Goal: Task Accomplishment & Management: Manage account settings

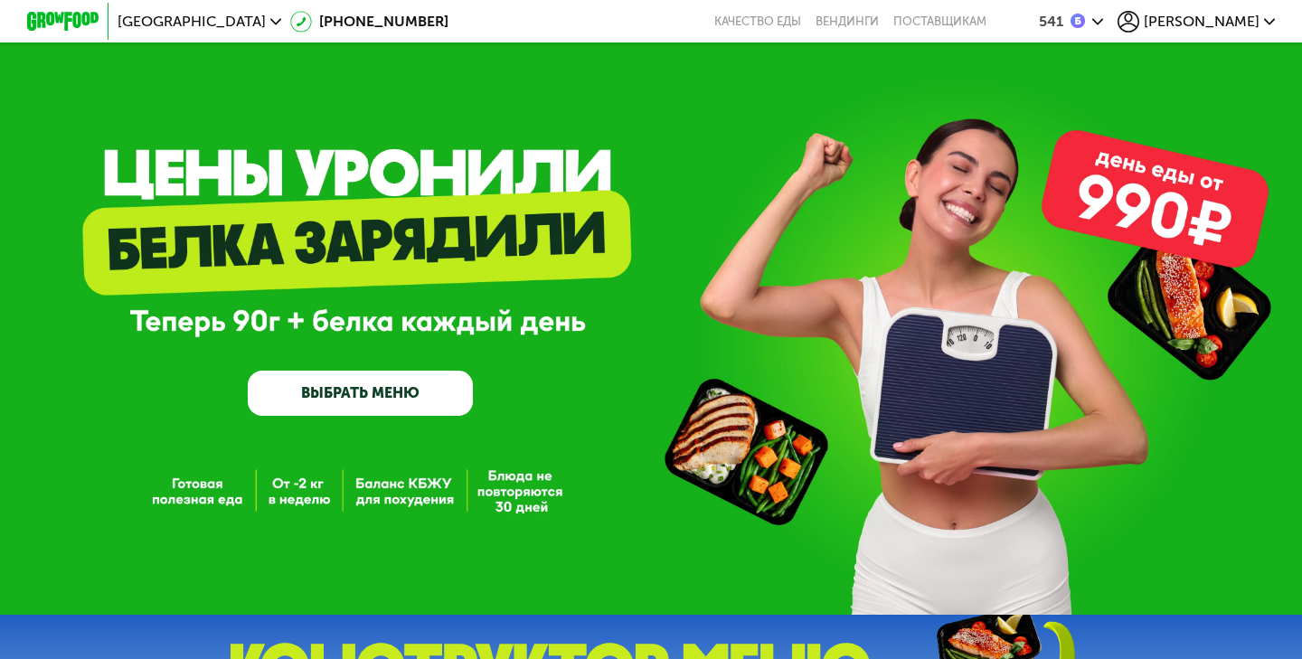
click at [1103, 31] on div "541" at bounding box center [1071, 22] width 64 height 22
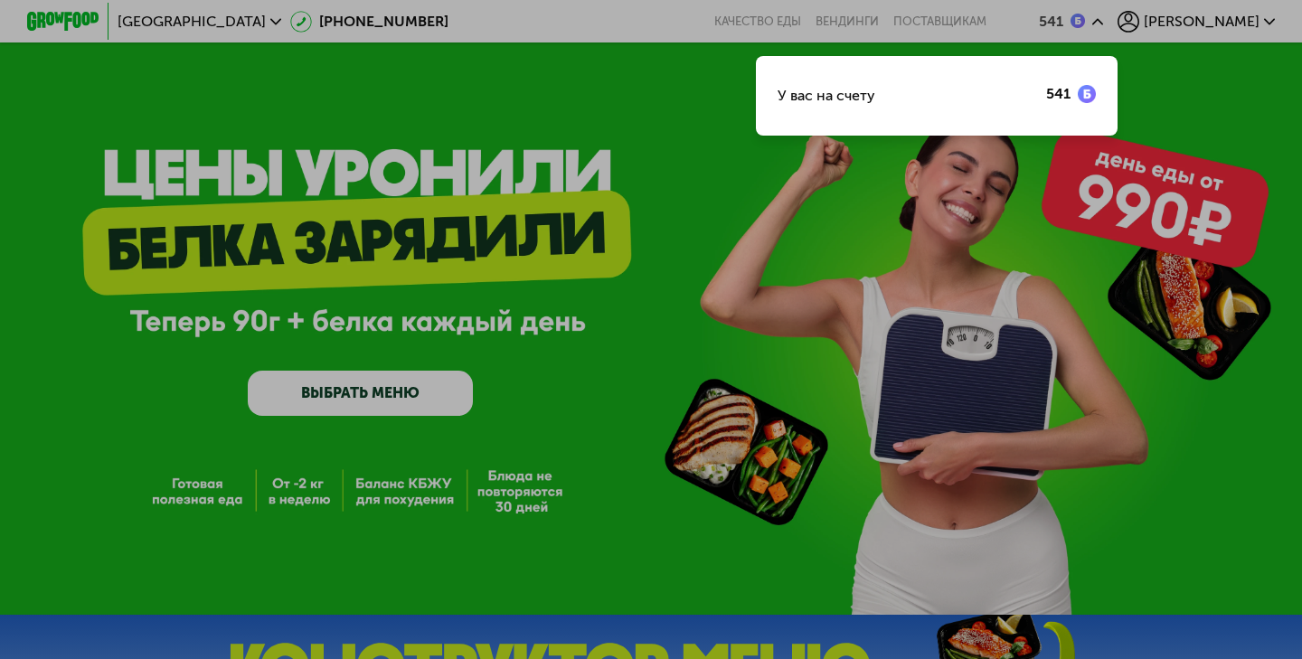
click at [1146, 42] on div at bounding box center [651, 329] width 1302 height 659
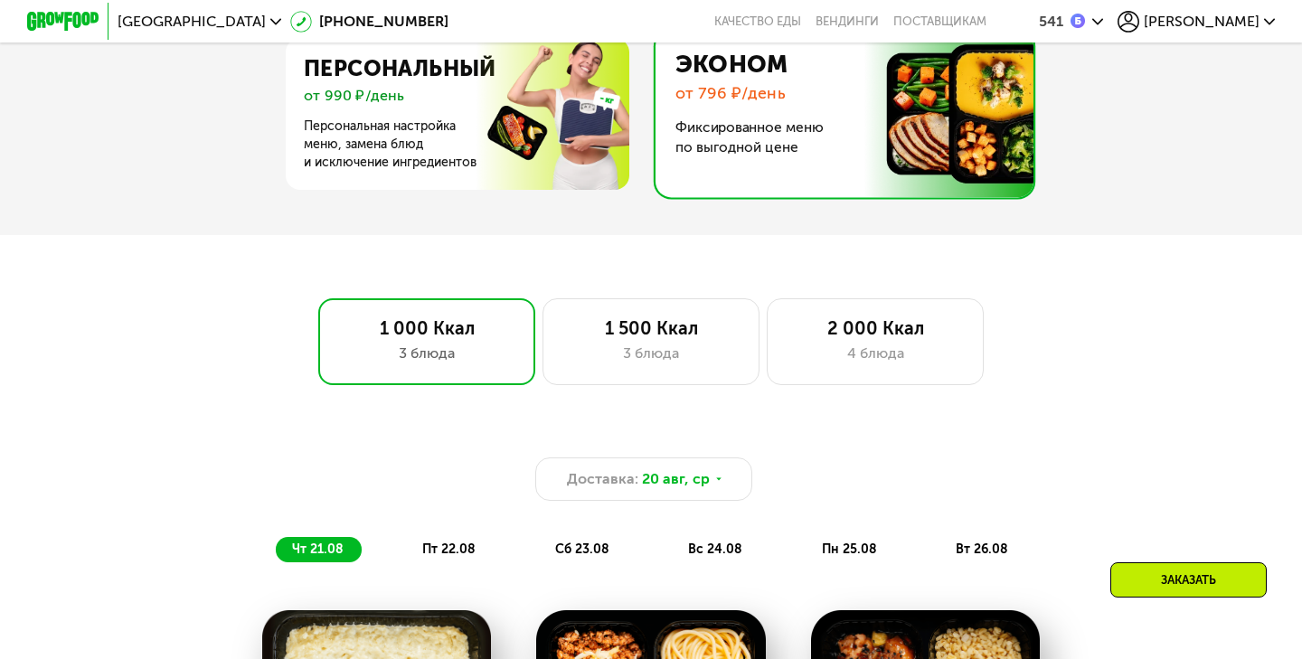
scroll to position [867, 0]
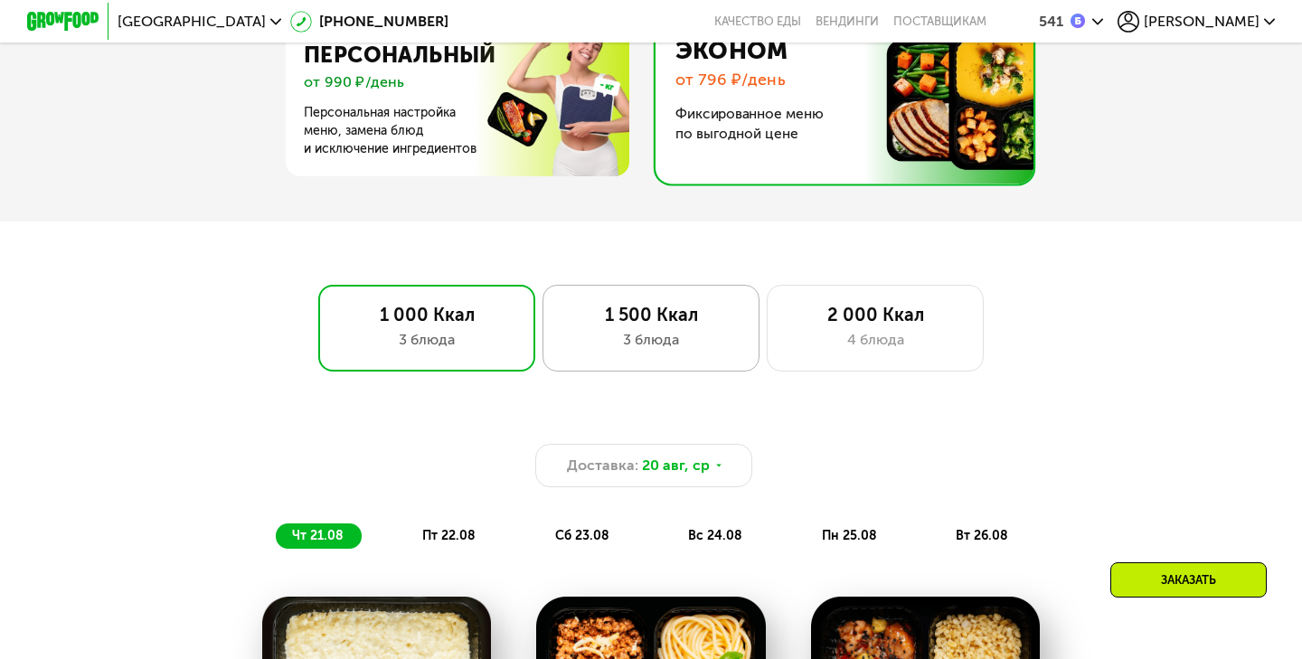
click at [649, 335] on div "3 блюда" at bounding box center [650, 340] width 179 height 22
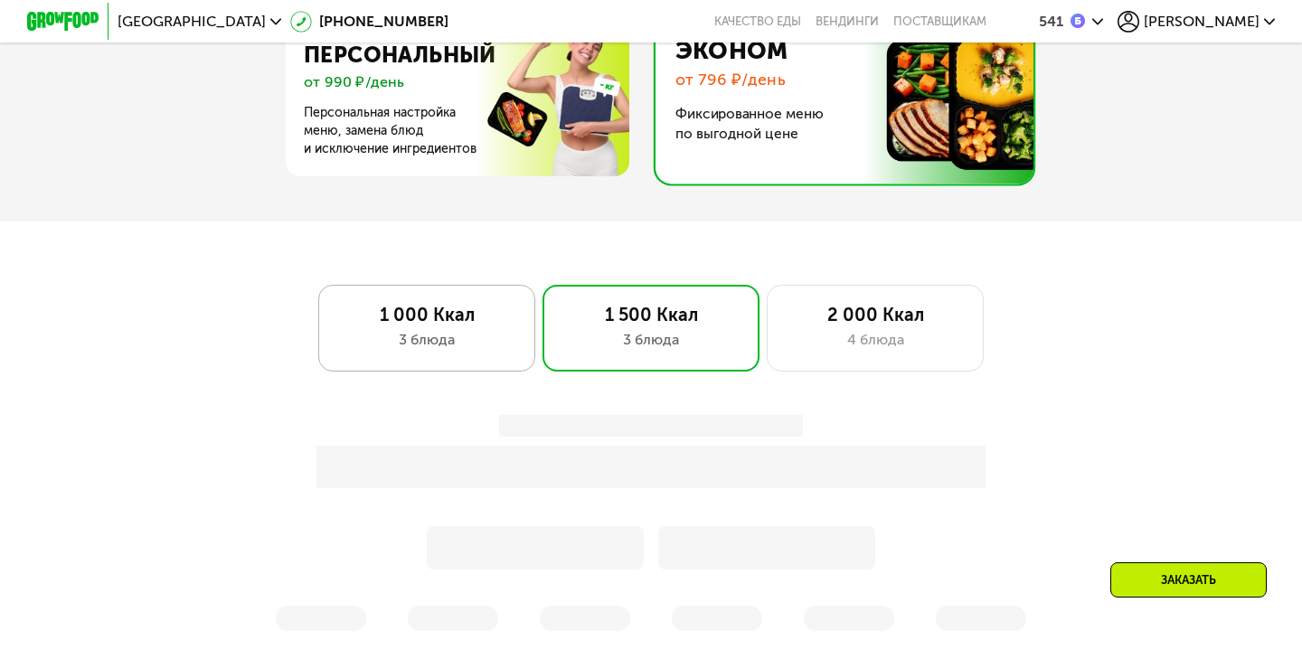
click at [489, 334] on div "3 блюда" at bounding box center [426, 340] width 179 height 22
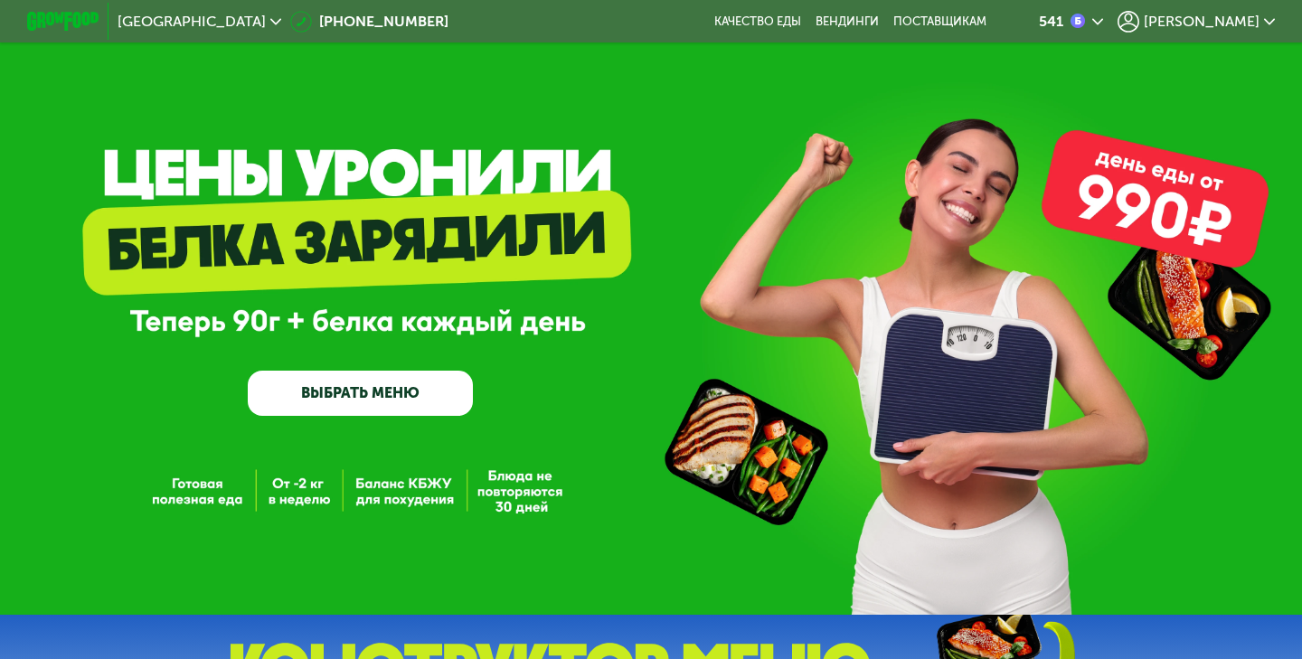
scroll to position [0, 0]
click at [1139, 24] on icon at bounding box center [1129, 22] width 22 height 22
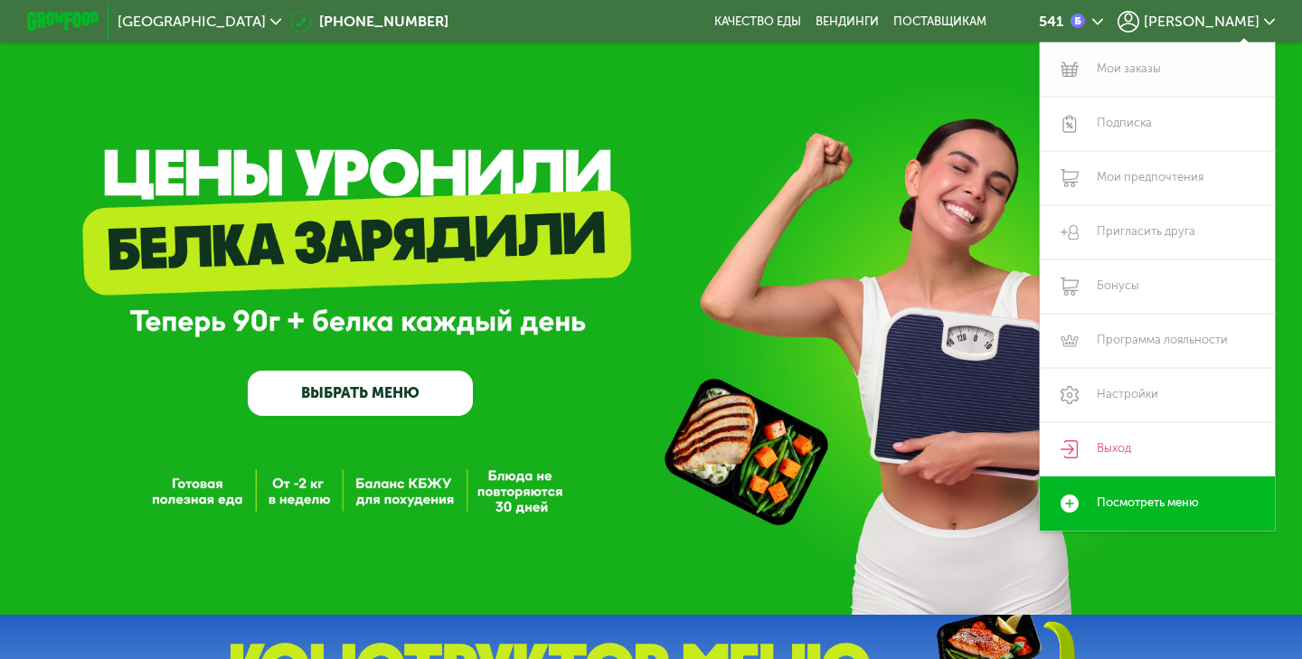
click at [1143, 73] on link "Мои заказы" at bounding box center [1157, 69] width 235 height 54
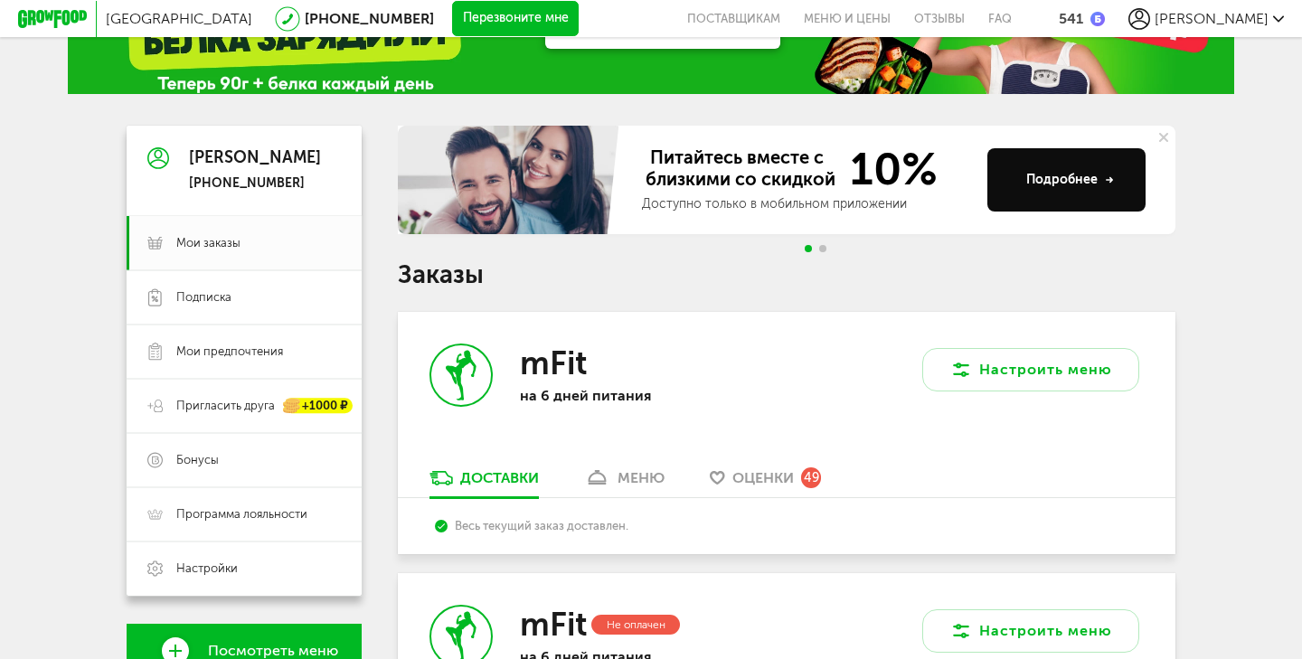
scroll to position [93, 0]
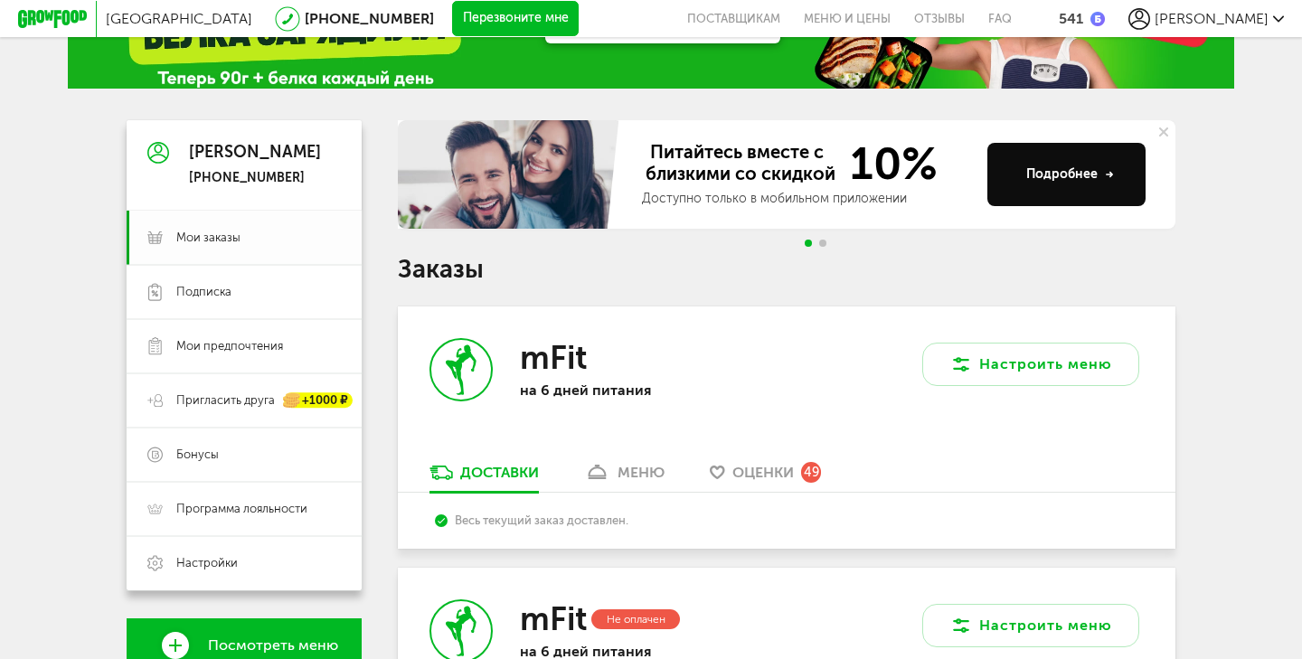
click at [238, 247] on link "Мои заказы" at bounding box center [244, 238] width 235 height 54
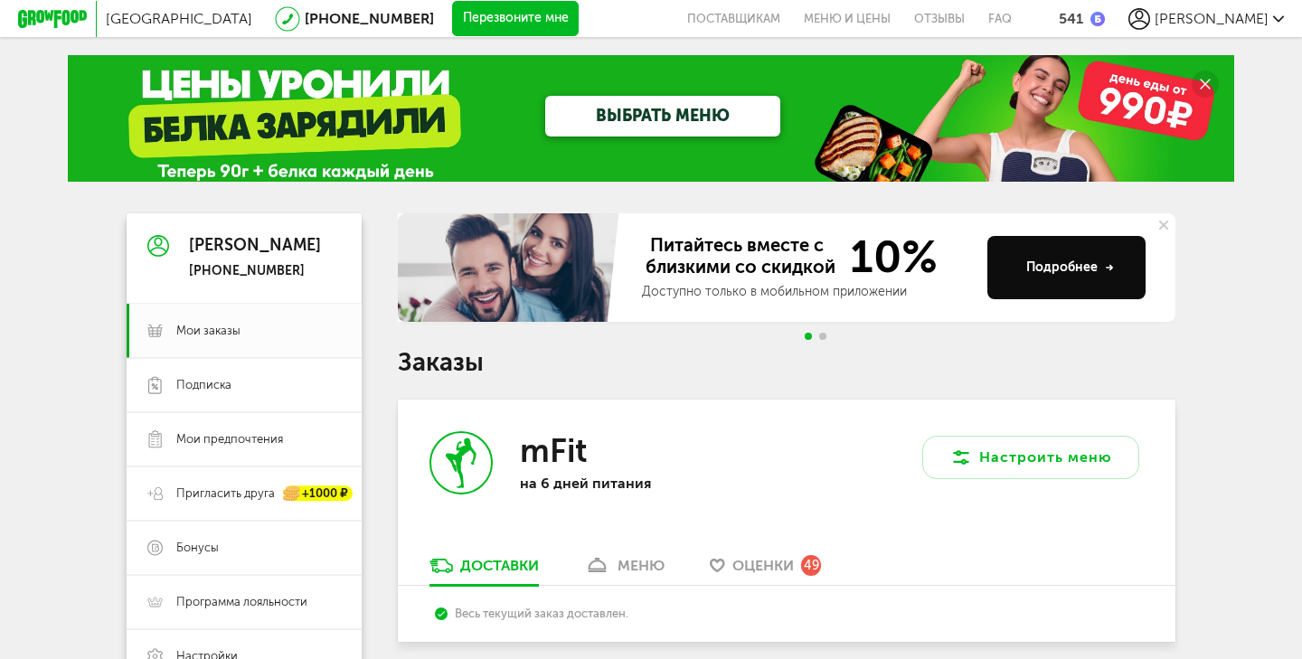
scroll to position [0, 0]
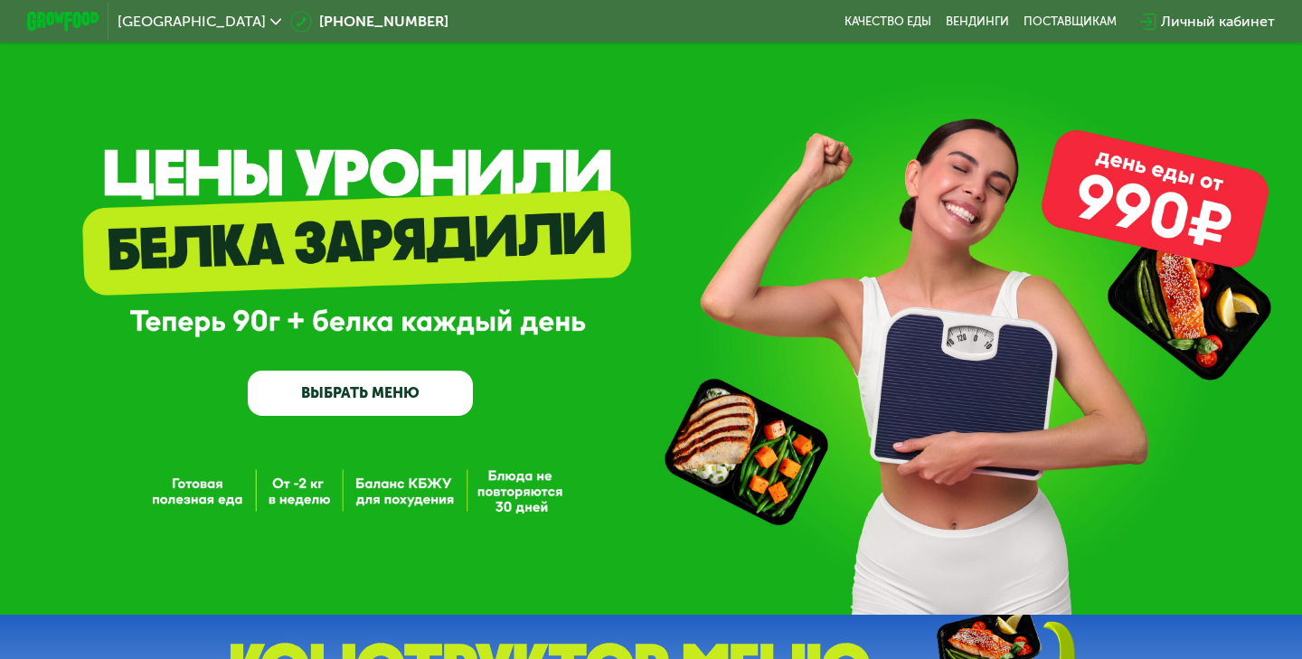
click at [1261, 0] on div "Санкт-Петербург 8 (800) 555-21-78 Качество еды Вендинги поставщикам Личный каби…" at bounding box center [651, 21] width 1302 height 42
click at [476, 253] on div "GrowFood — доставка правильного питания ВЫБРАТЬ МЕНЮ" at bounding box center [651, 312] width 1302 height 208
click at [1201, 18] on div "Личный кабинет" at bounding box center [1218, 22] width 114 height 22
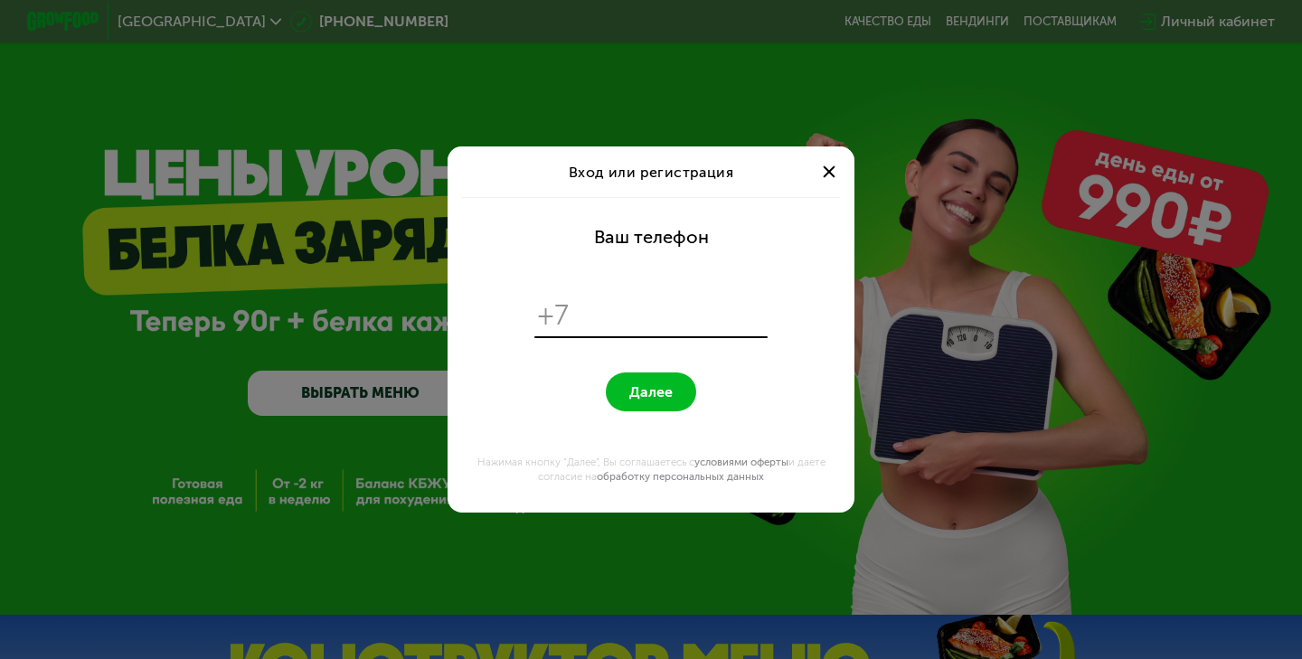
click at [822, 174] on div at bounding box center [829, 172] width 22 height 22
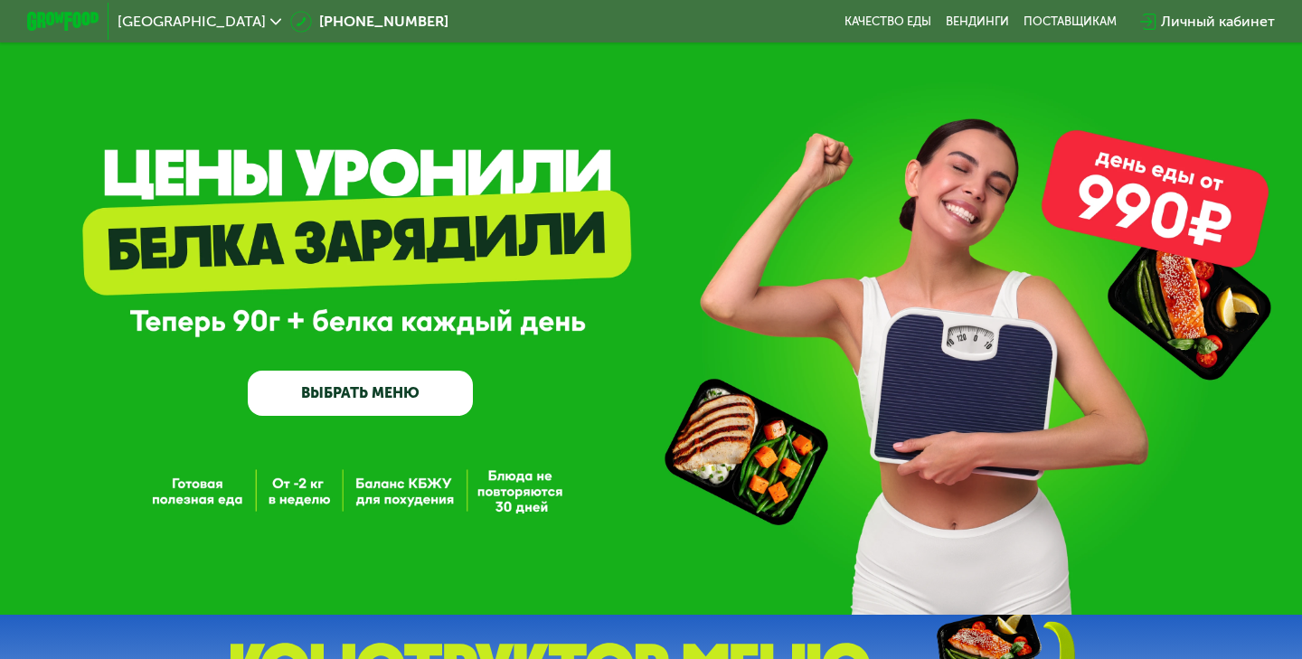
click at [1183, 22] on div "Личный кабинет" at bounding box center [1218, 22] width 114 height 22
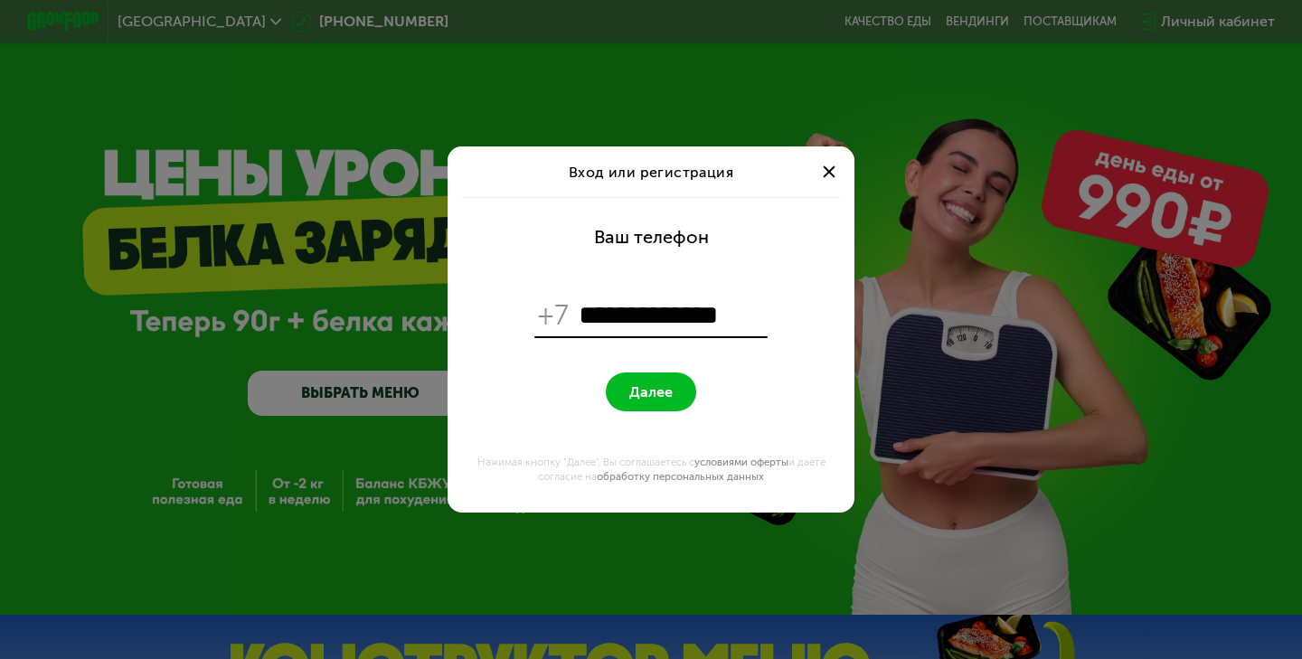
type input "**********"
click at [655, 386] on span "Далее" at bounding box center [650, 391] width 43 height 17
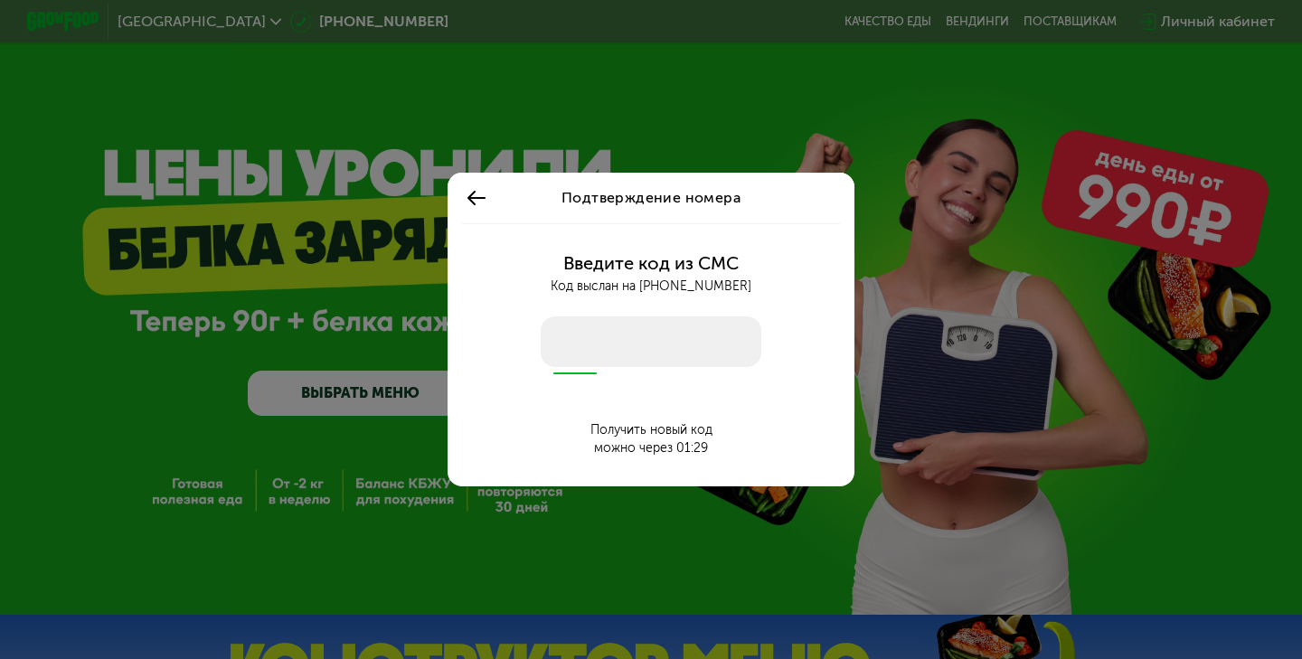
click at [617, 348] on input "number" at bounding box center [651, 341] width 221 height 51
type input "****"
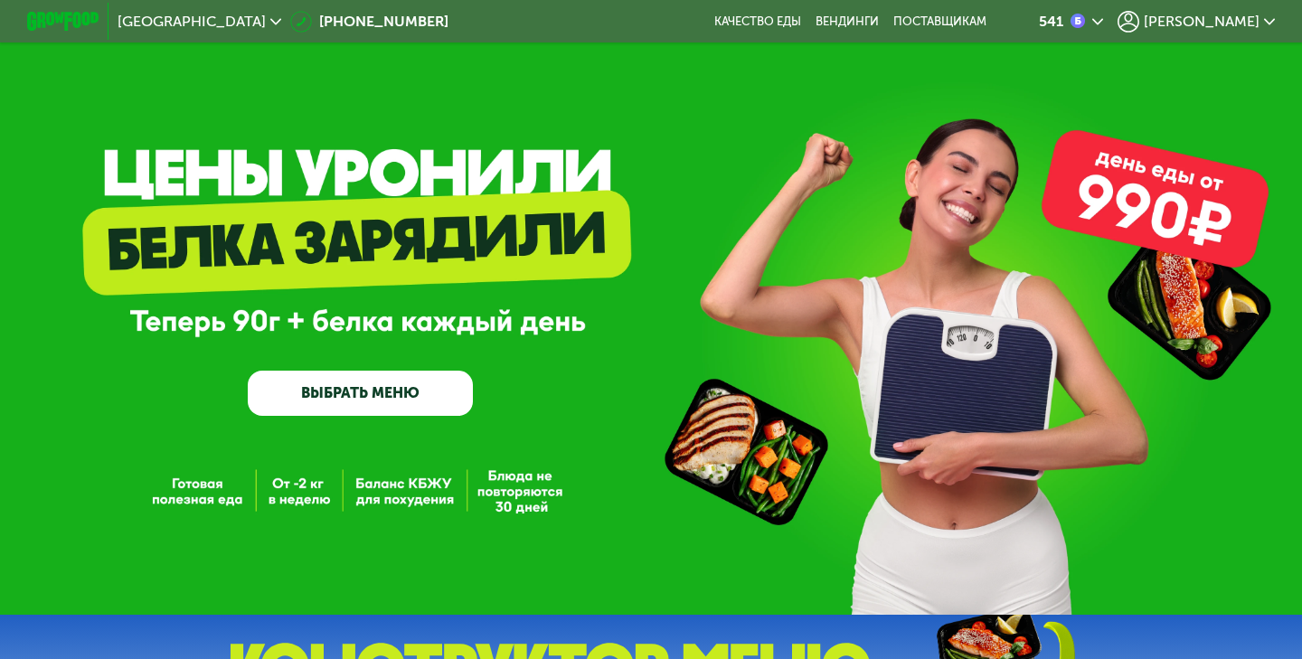
click at [1103, 16] on icon at bounding box center [1097, 21] width 11 height 11
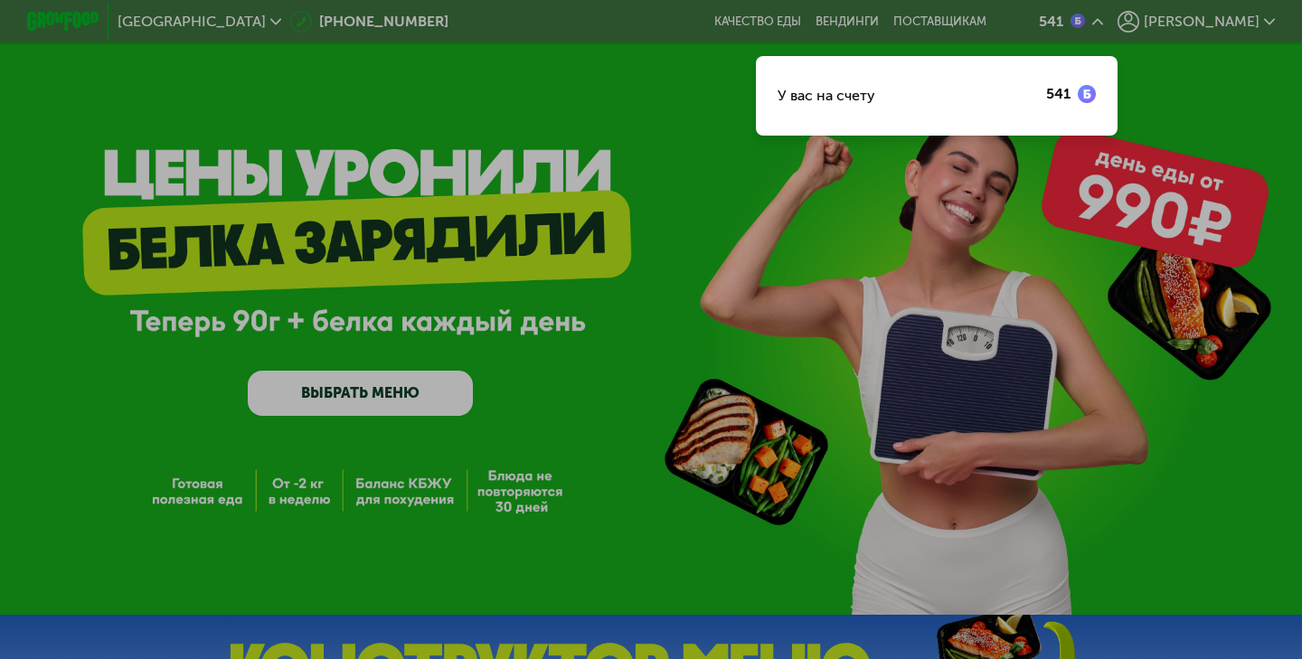
click at [1173, 171] on div at bounding box center [651, 329] width 1302 height 659
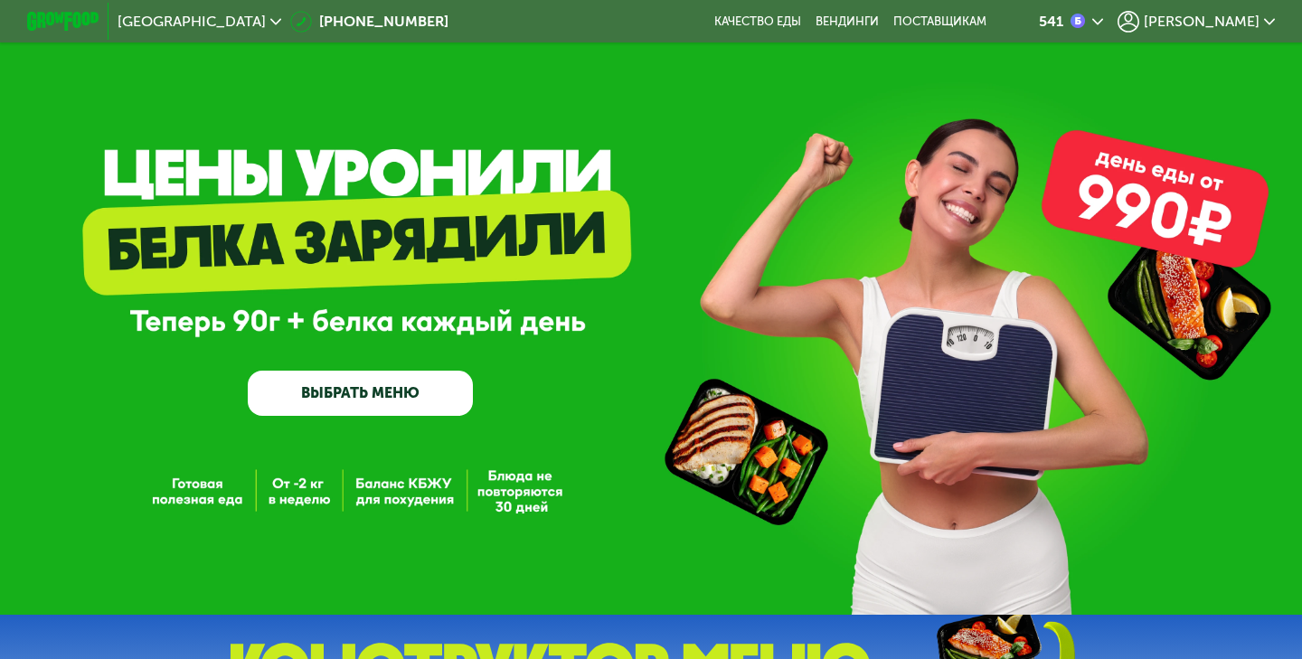
click at [1217, 14] on span "[PERSON_NAME]" at bounding box center [1202, 21] width 116 height 14
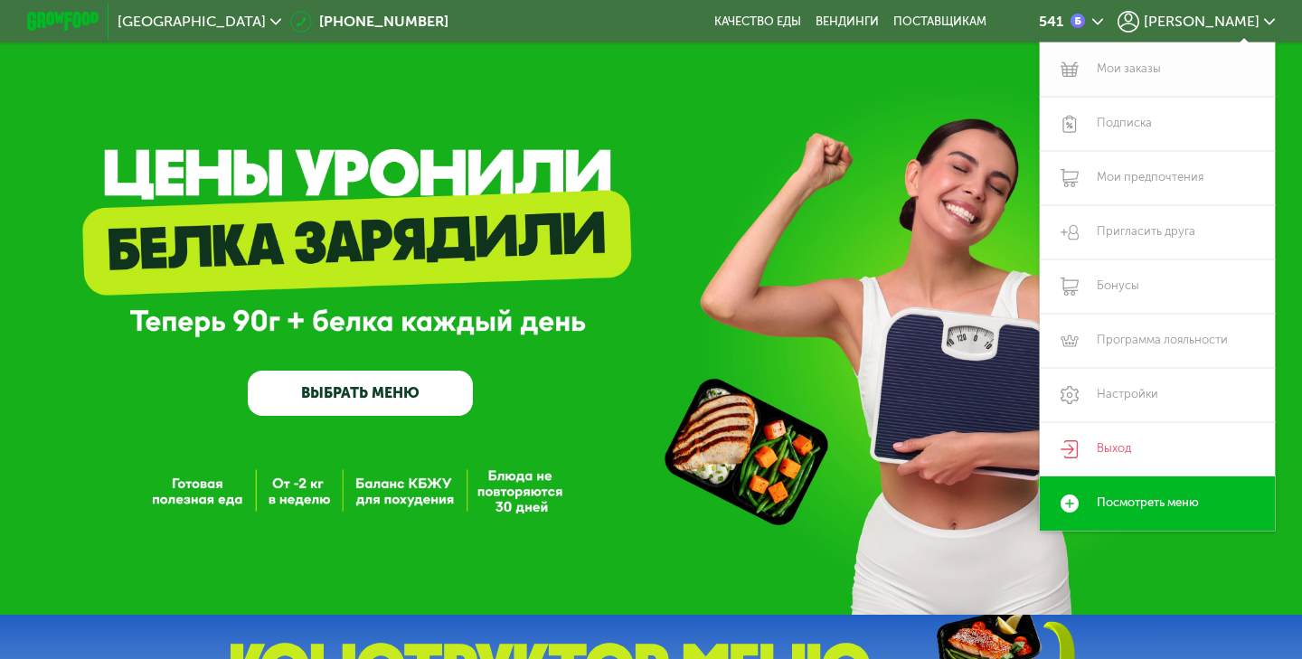
click at [1127, 68] on link "Мои заказы" at bounding box center [1157, 69] width 235 height 54
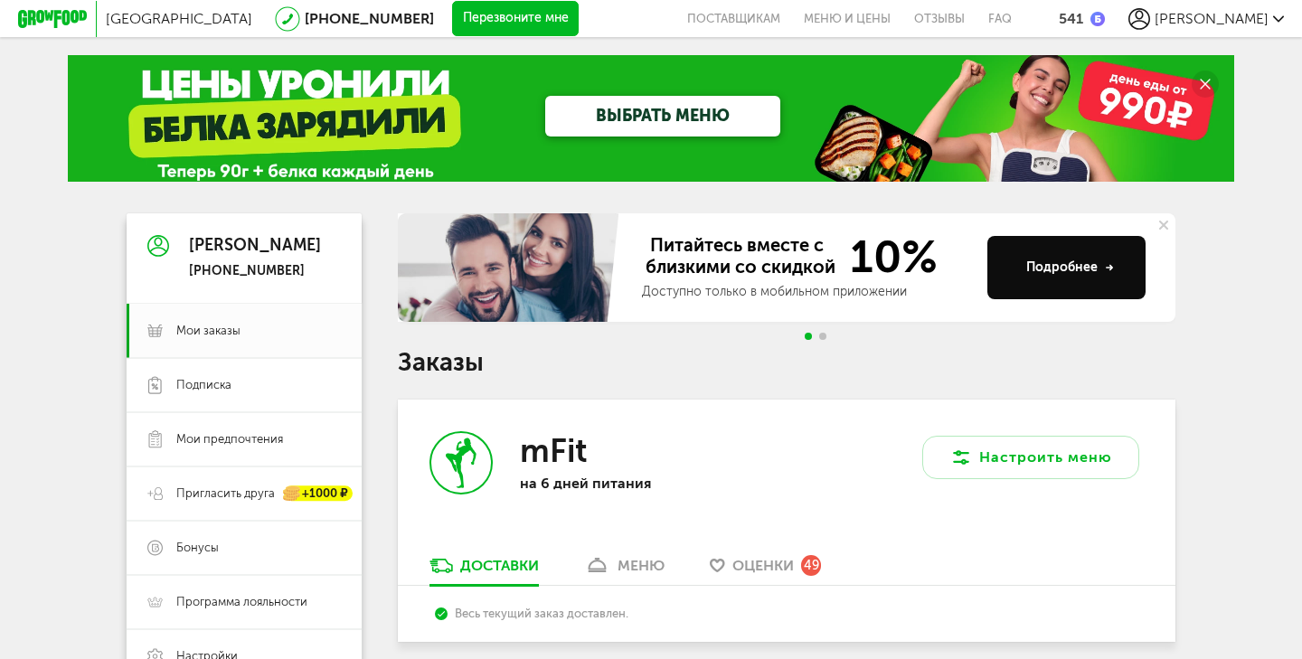
click at [1083, 21] on div "541" at bounding box center [1071, 18] width 24 height 17
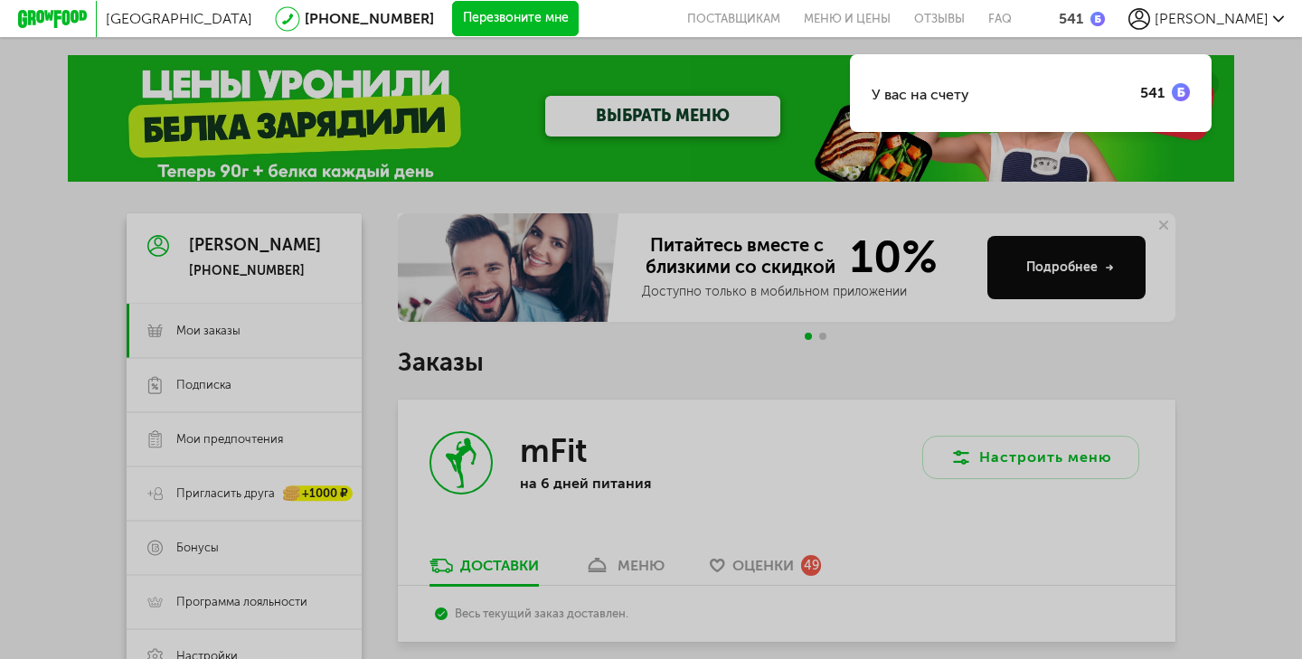
click at [1258, 414] on div "У вас на счету 541" at bounding box center [651, 329] width 1302 height 659
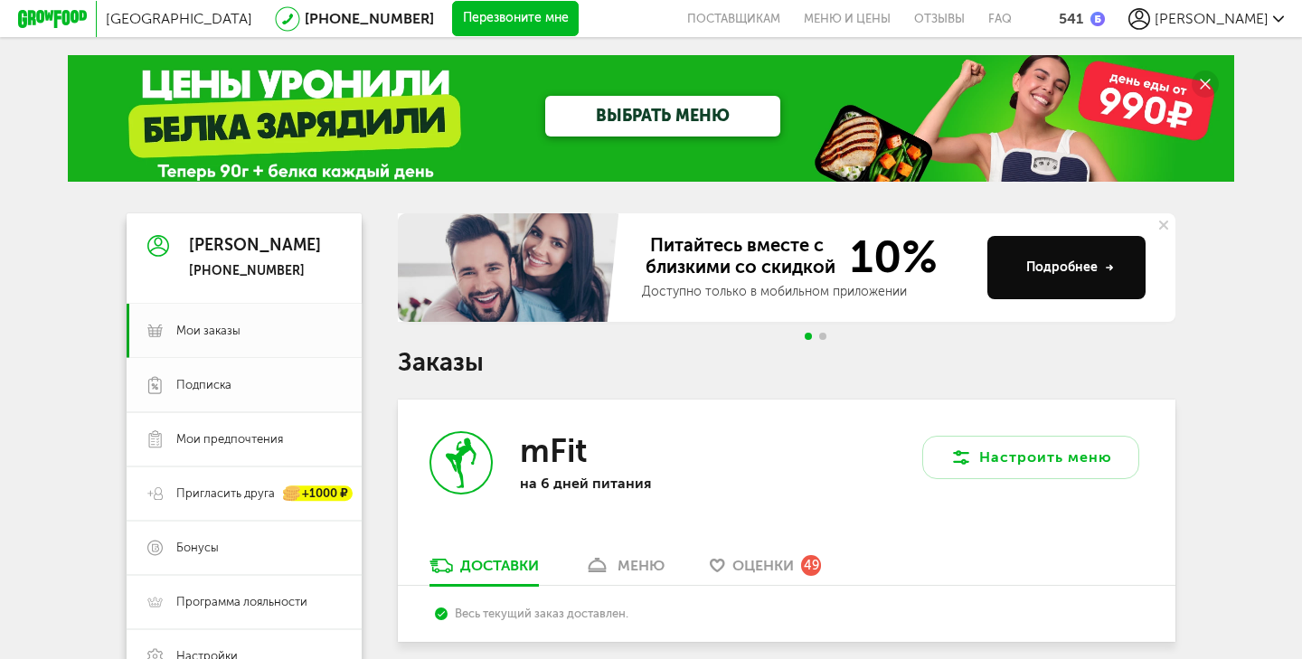
click at [182, 393] on link "Подписка" at bounding box center [244, 385] width 235 height 54
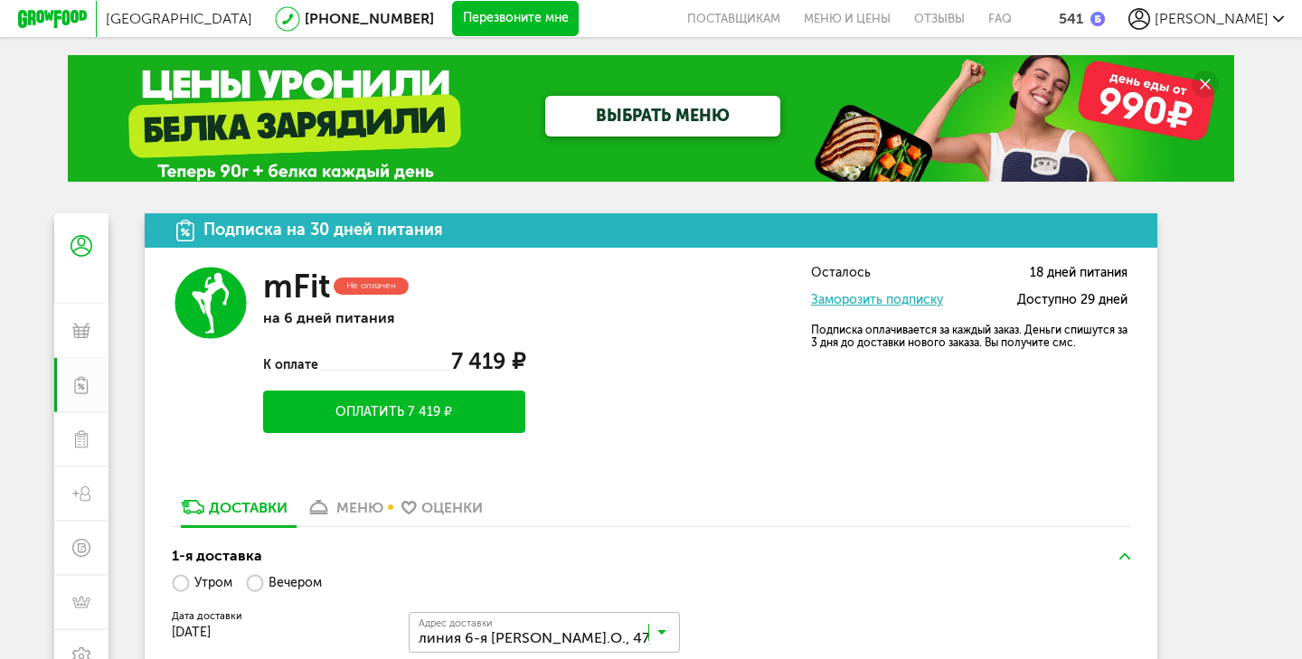
click at [368, 507] on div "меню" at bounding box center [359, 507] width 47 height 17
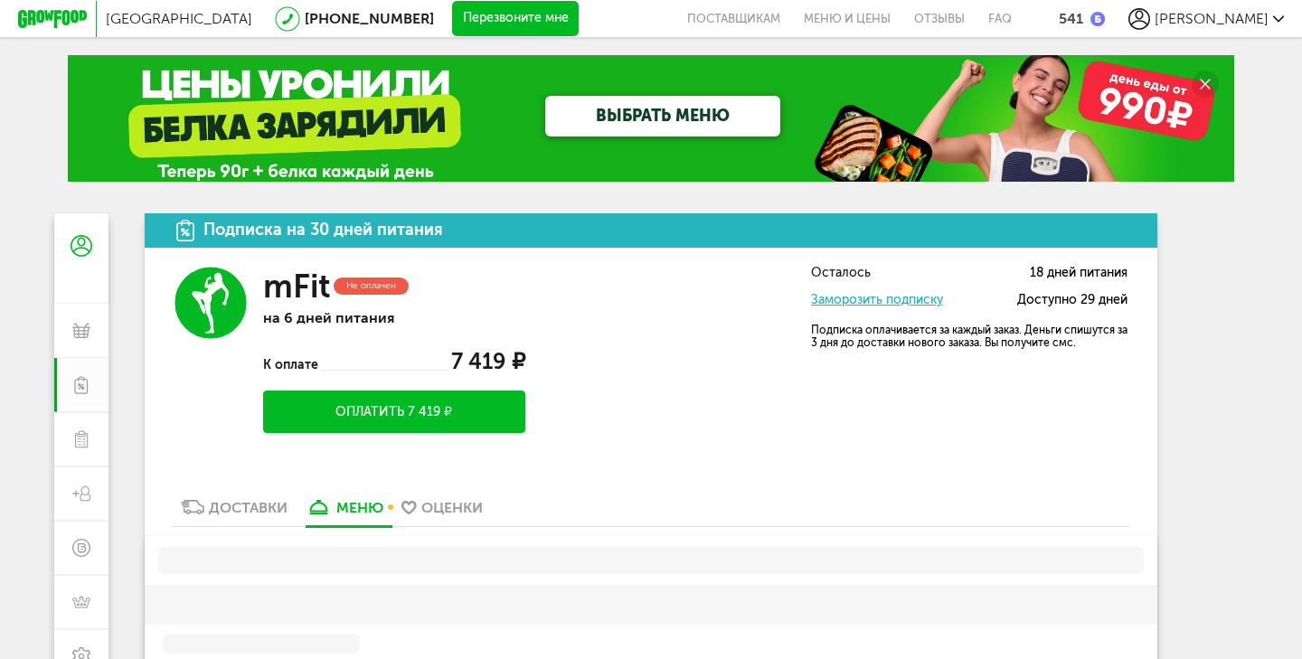
click at [241, 516] on div "Доставки" at bounding box center [248, 507] width 79 height 17
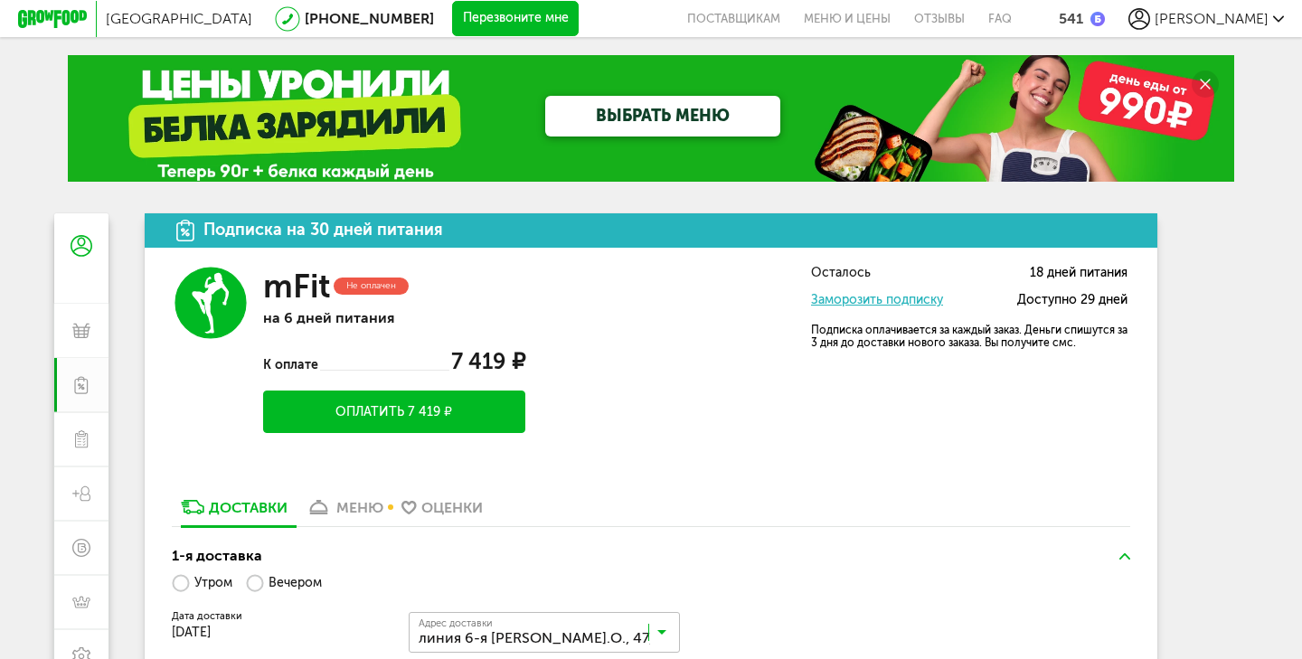
click at [369, 513] on div "меню" at bounding box center [359, 507] width 47 height 17
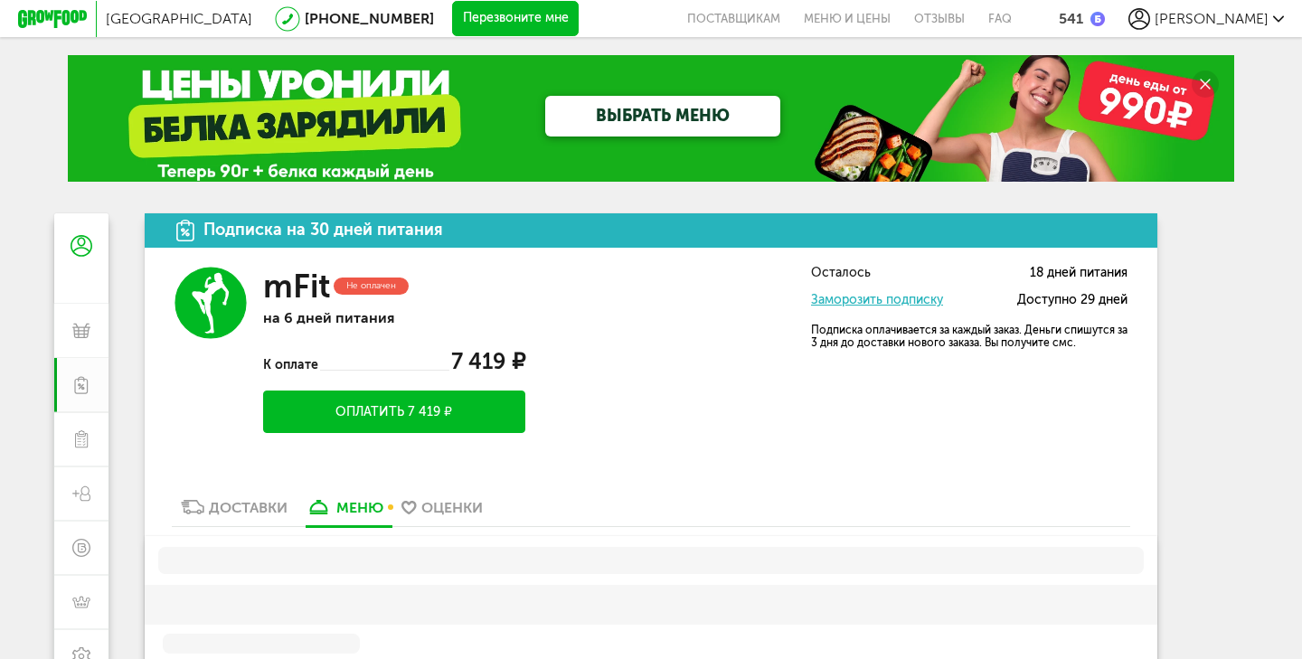
click at [427, 513] on div "Оценки" at bounding box center [451, 507] width 61 height 17
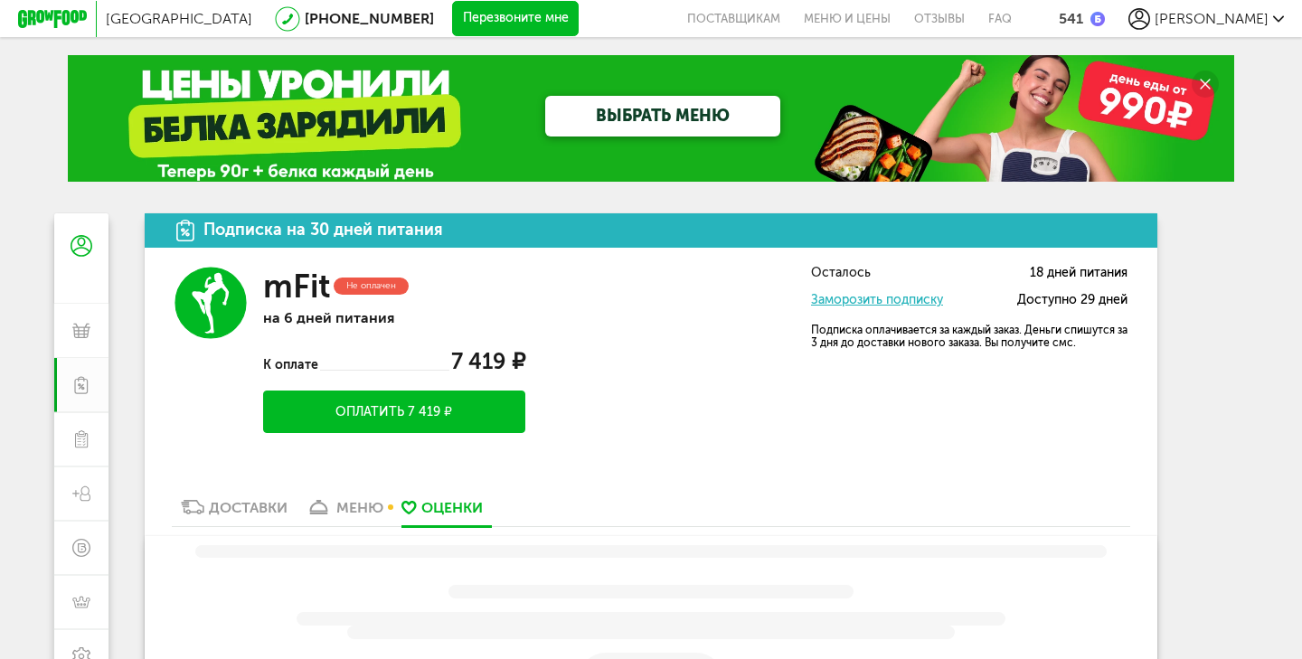
click at [343, 516] on div "меню" at bounding box center [359, 507] width 47 height 17
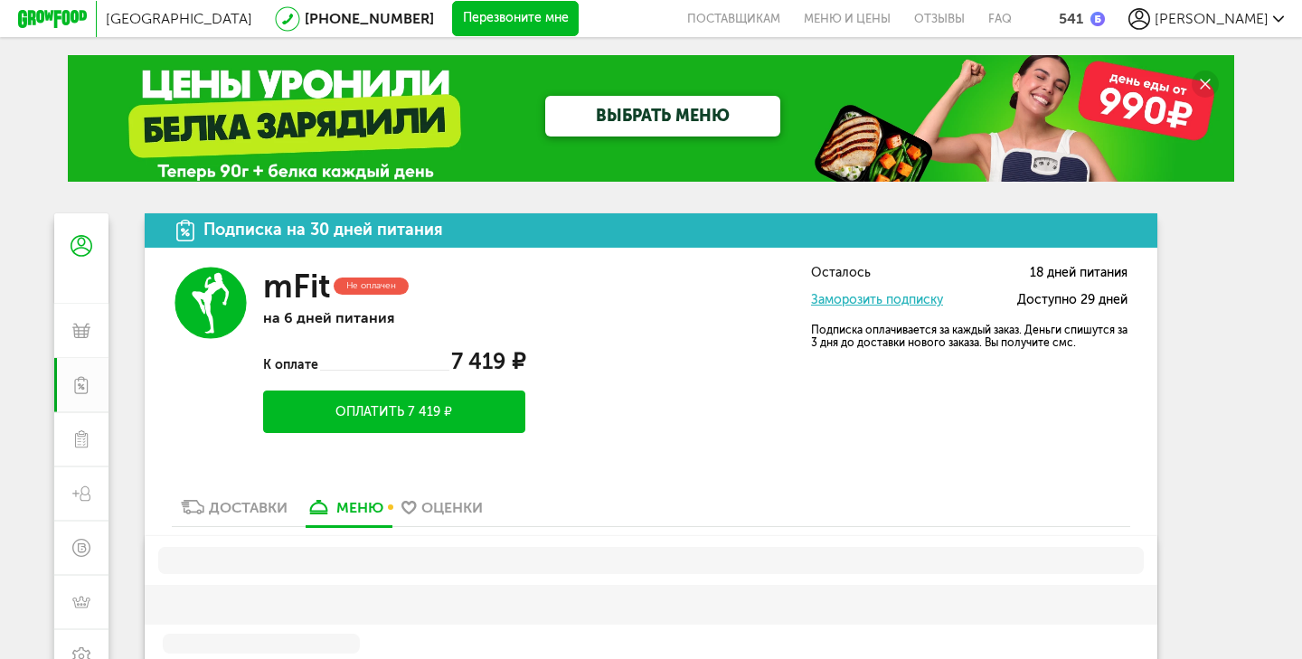
click at [258, 522] on link "Доставки" at bounding box center [234, 511] width 125 height 29
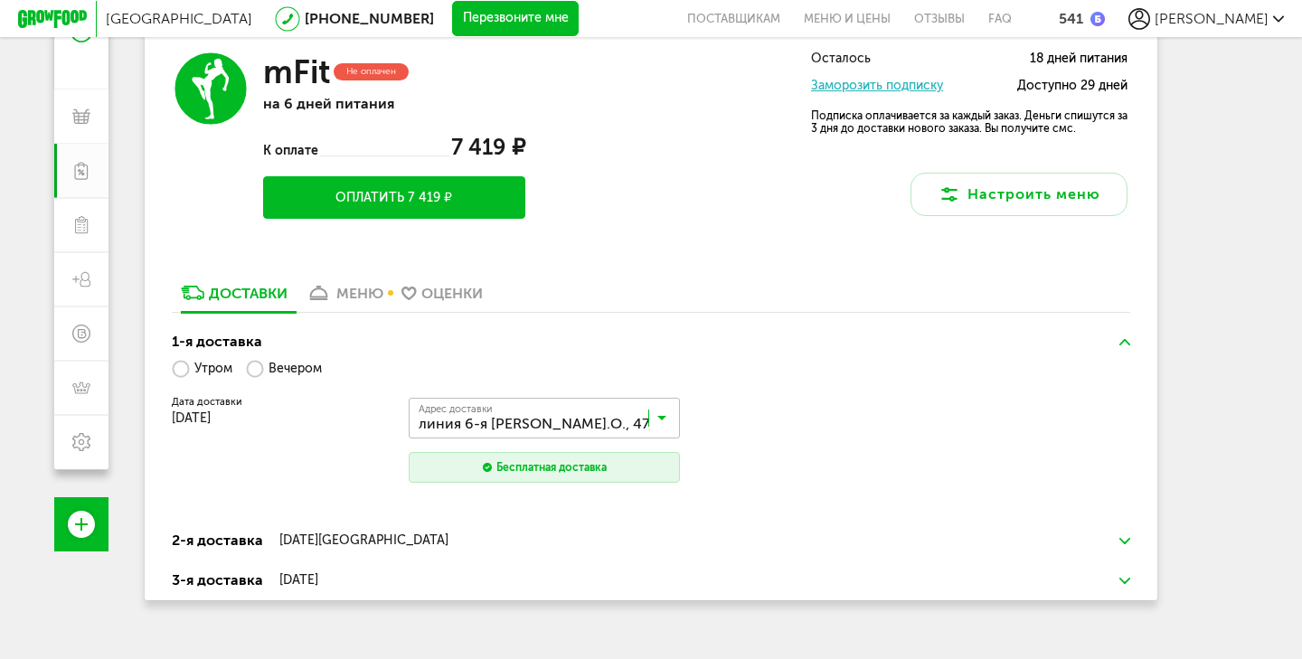
scroll to position [20, 0]
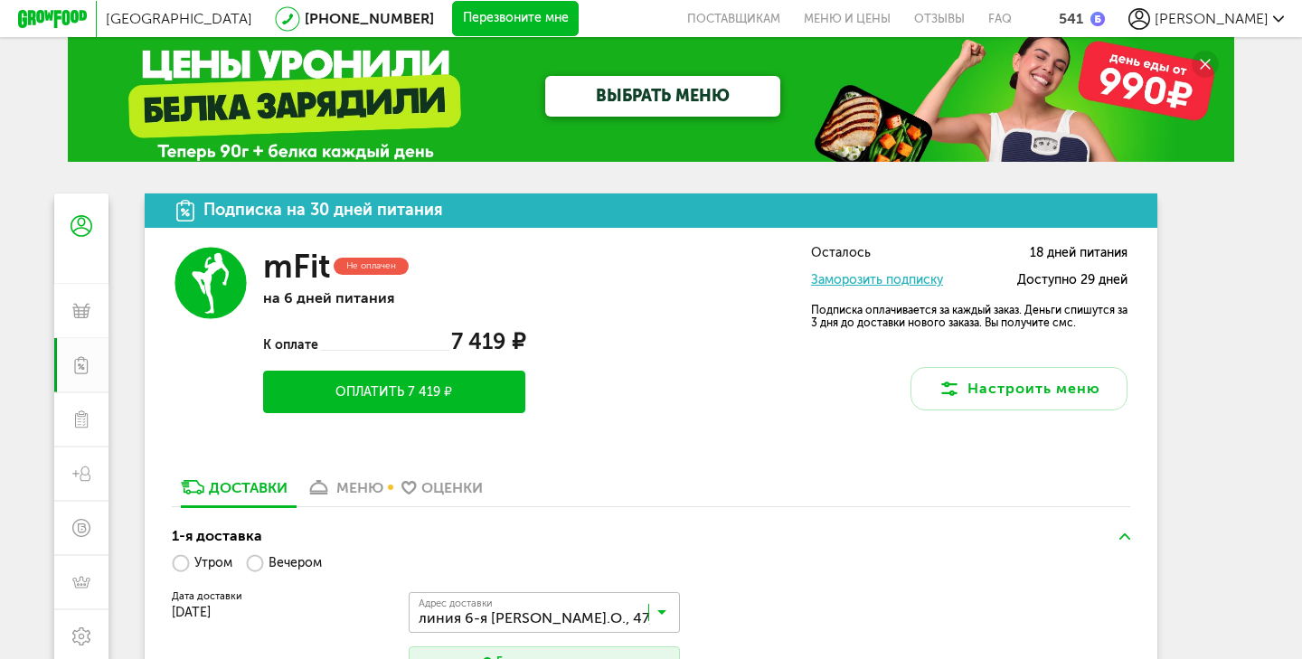
click at [1190, 1] on div "[GEOGRAPHIC_DATA] [PHONE_NUMBER] Перезвоните мне поставщикам Меню и цены Отзывы…" at bounding box center [651, 18] width 1266 height 37
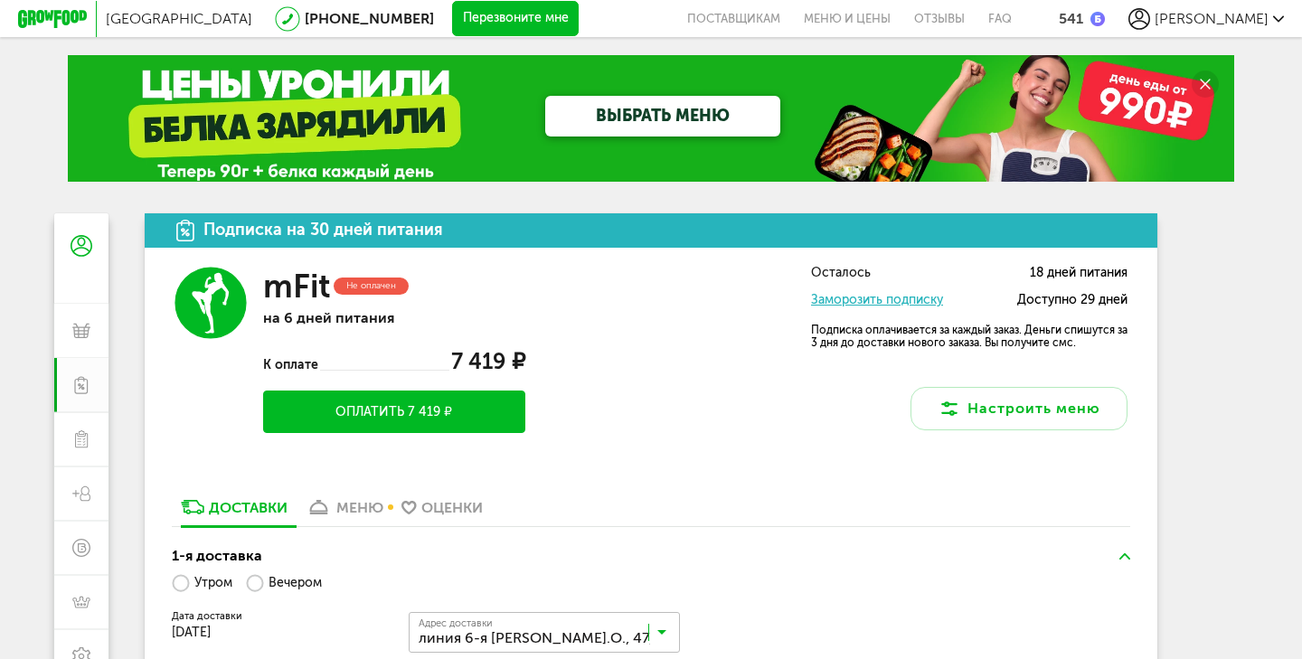
scroll to position [0, 0]
click at [1083, 22] on div "541" at bounding box center [1071, 18] width 24 height 17
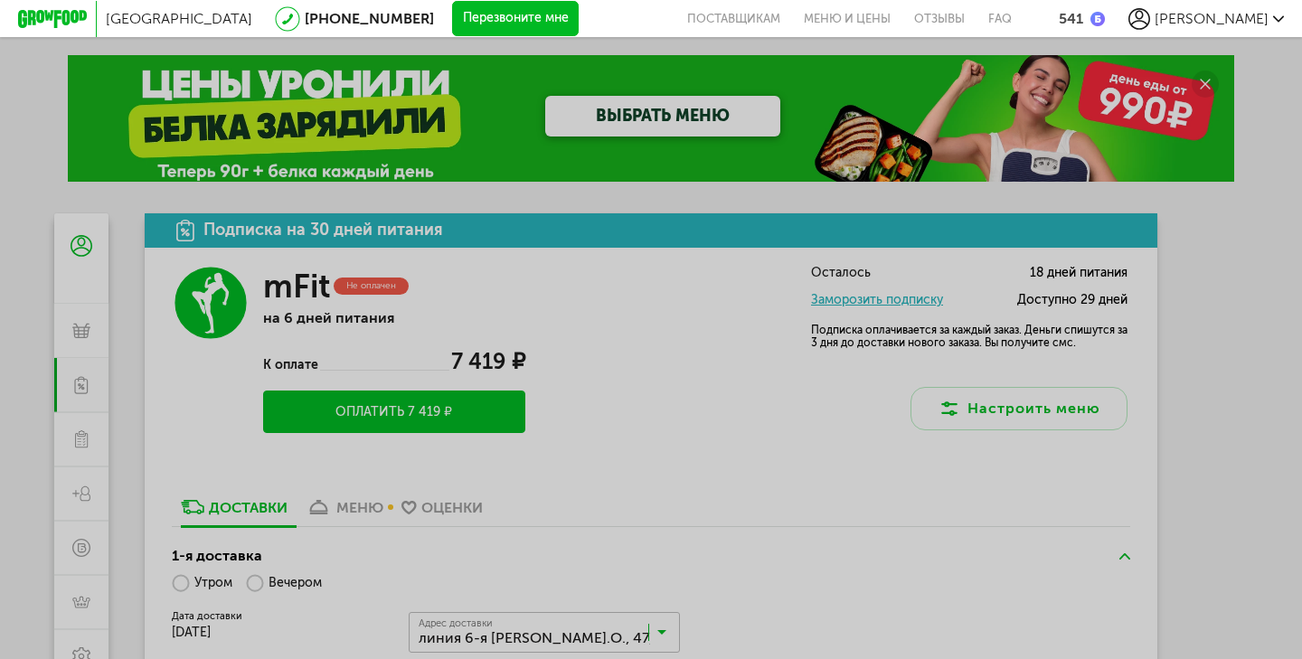
click at [1234, 24] on span "[PERSON_NAME]" at bounding box center [1212, 18] width 114 height 17
